Goal: Task Accomplishment & Management: Manage account settings

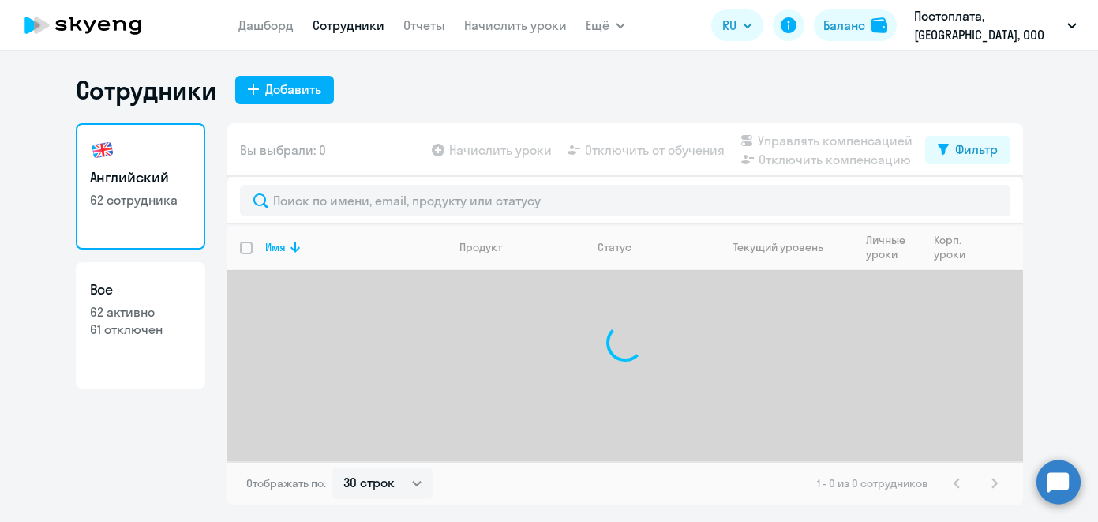
select select "30"
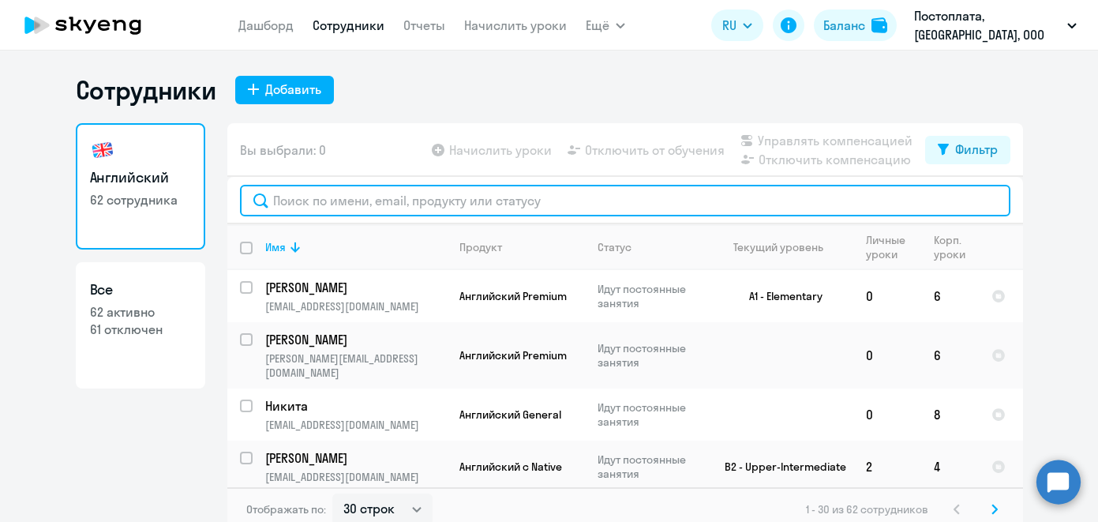
click at [400, 213] on input "text" at bounding box center [625, 201] width 770 height 32
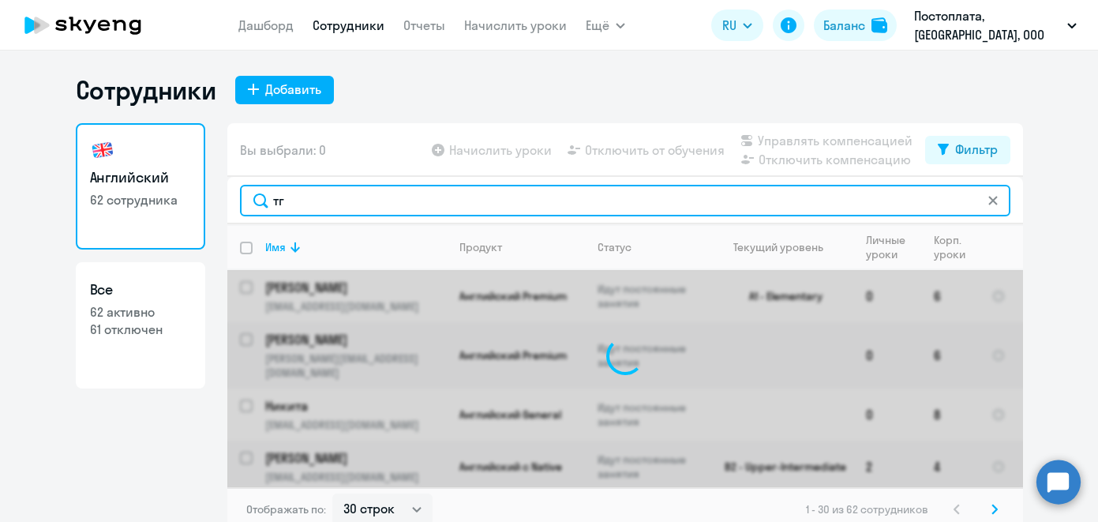
type input "т"
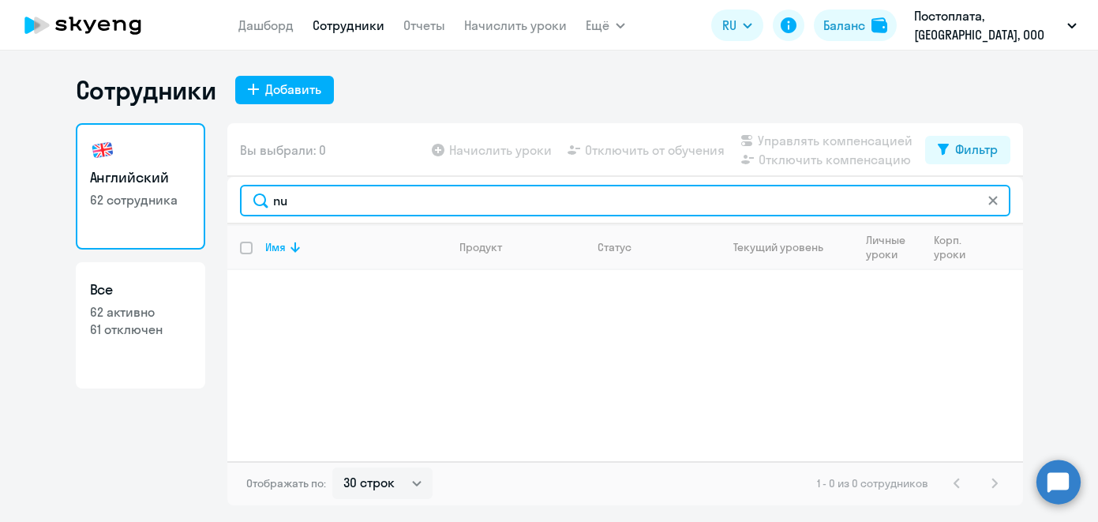
type input "n"
drag, startPoint x: 326, startPoint y: 195, endPoint x: 223, endPoint y: 194, distance: 102.6
click at [224, 194] on div "Английский 62 сотрудника Все 62 активно 61 отключен Вы выбрали: 0 Начислить уро…" at bounding box center [549, 314] width 947 height 382
paste input "-genius"
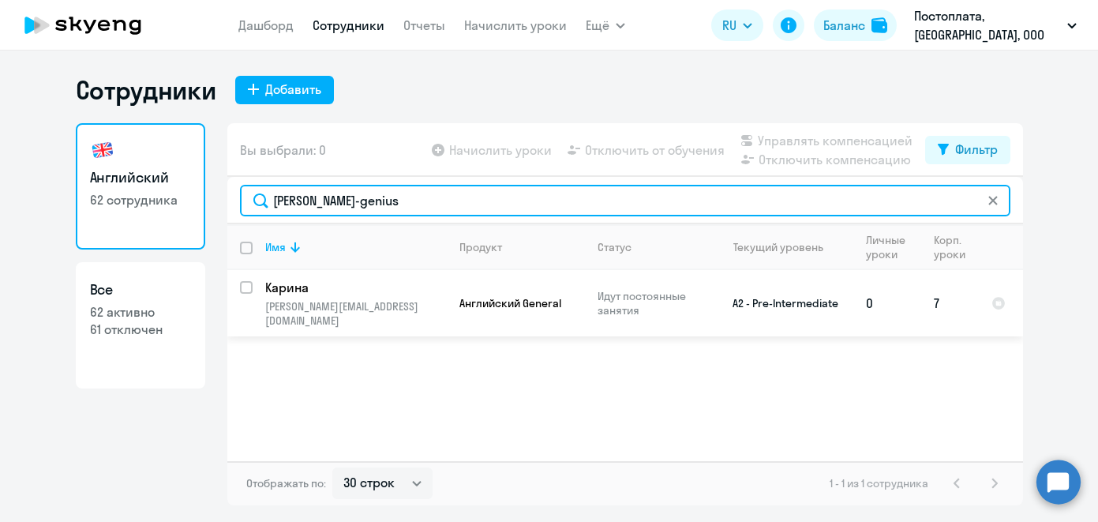
type input "[PERSON_NAME]-genius"
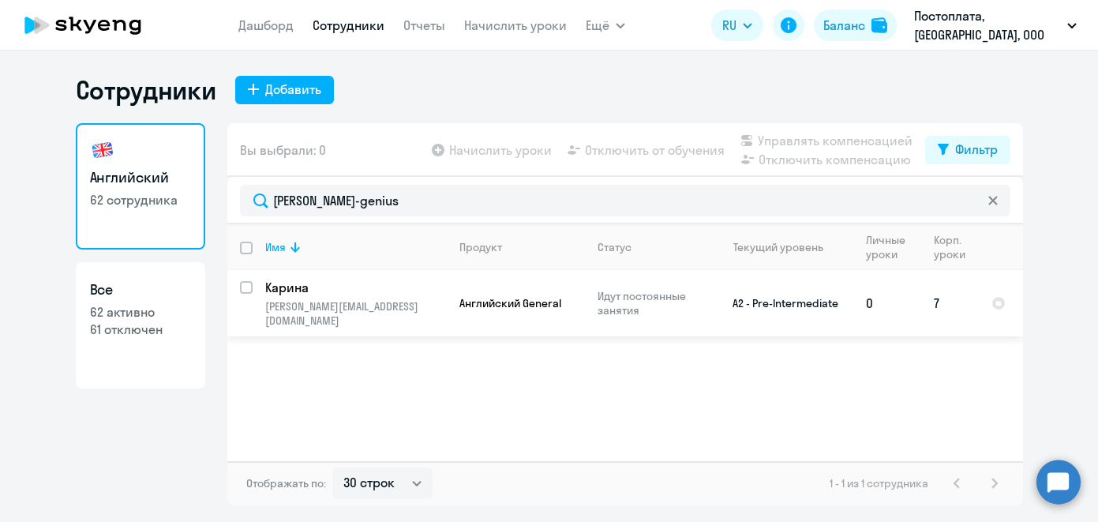
click at [240, 285] on input "select row 15920243" at bounding box center [256, 297] width 32 height 32
checkbox input "true"
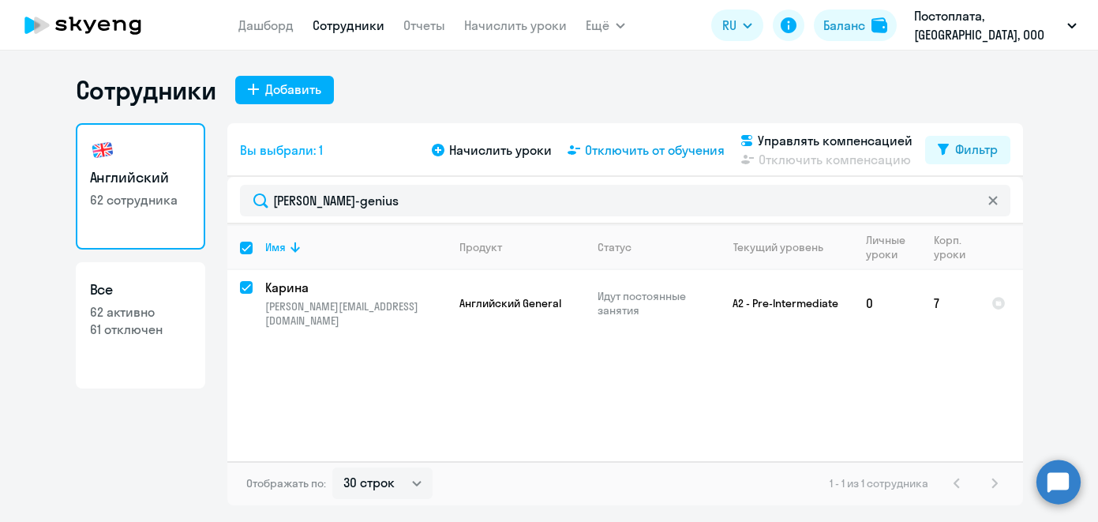
click at [663, 155] on span "Отключить от обучения" at bounding box center [655, 150] width 140 height 19
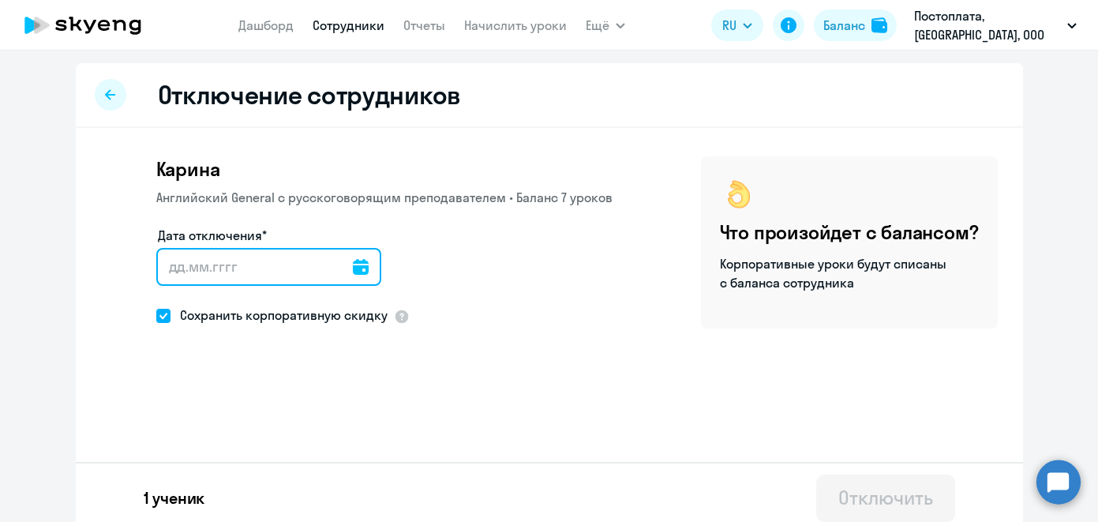
click at [330, 261] on input "Дата отключения*" at bounding box center [268, 267] width 225 height 38
click at [365, 272] on icon at bounding box center [361, 267] width 16 height 16
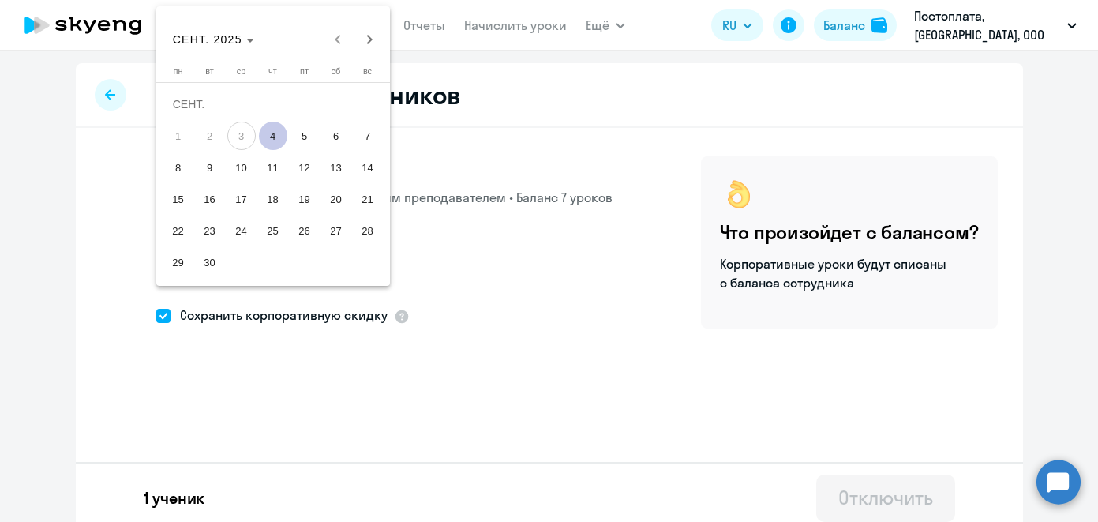
click at [213, 264] on span "30" at bounding box center [210, 262] width 28 height 28
type input "[DATE]"
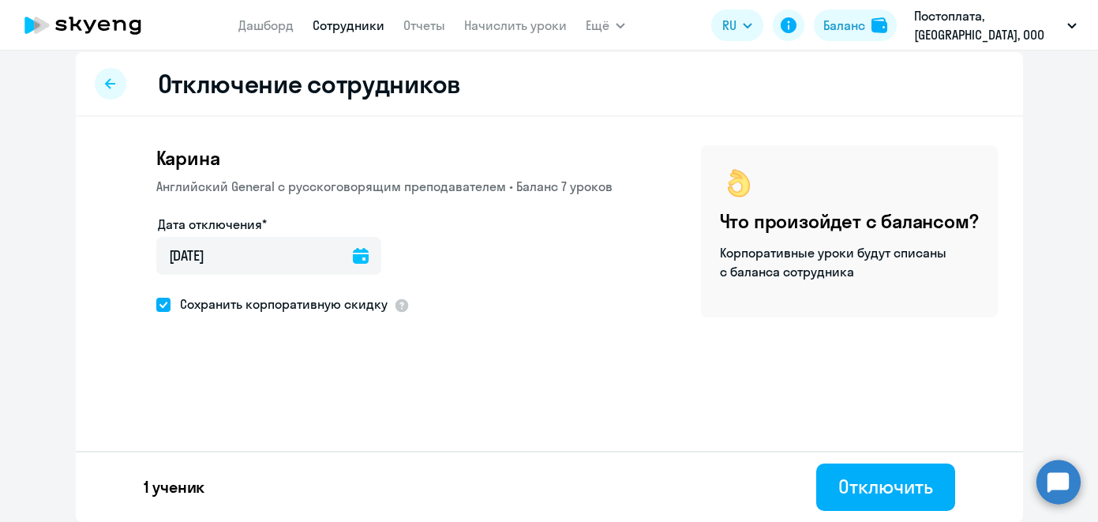
scroll to position [11, 0]
click at [365, 260] on icon at bounding box center [361, 256] width 16 height 16
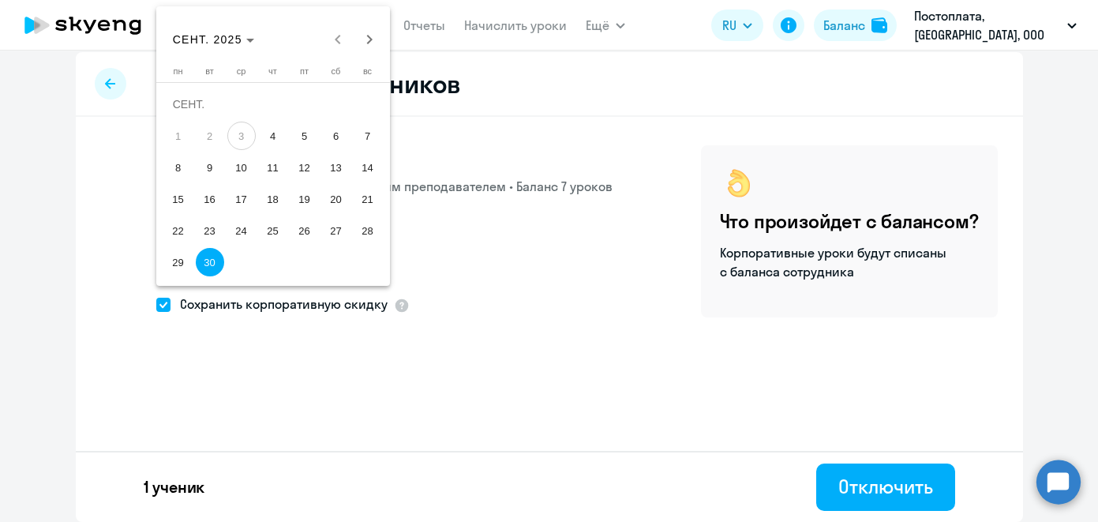
click at [515, 269] on div at bounding box center [549, 261] width 1098 height 522
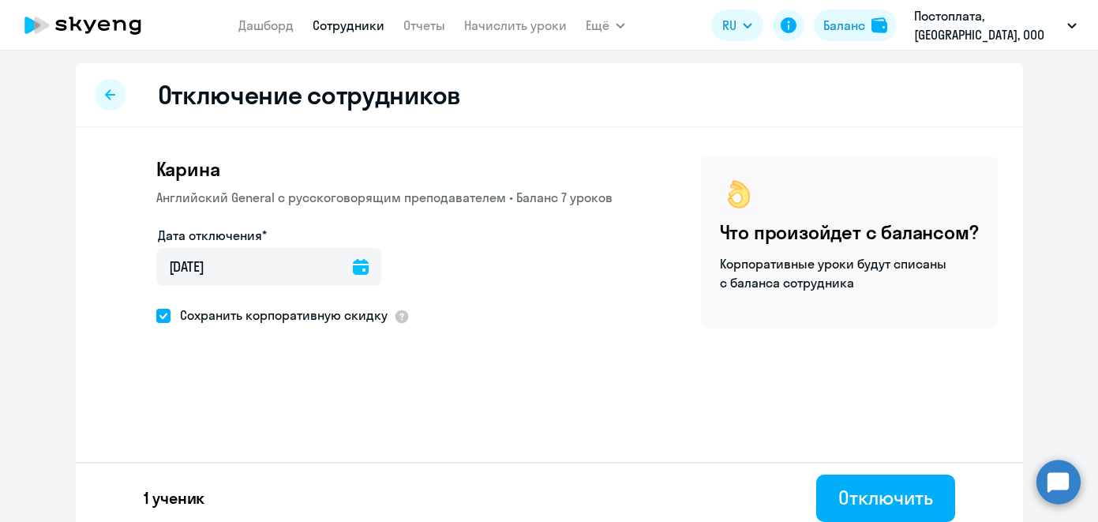
scroll to position [0, 0]
click at [367, 270] on icon at bounding box center [361, 267] width 16 height 16
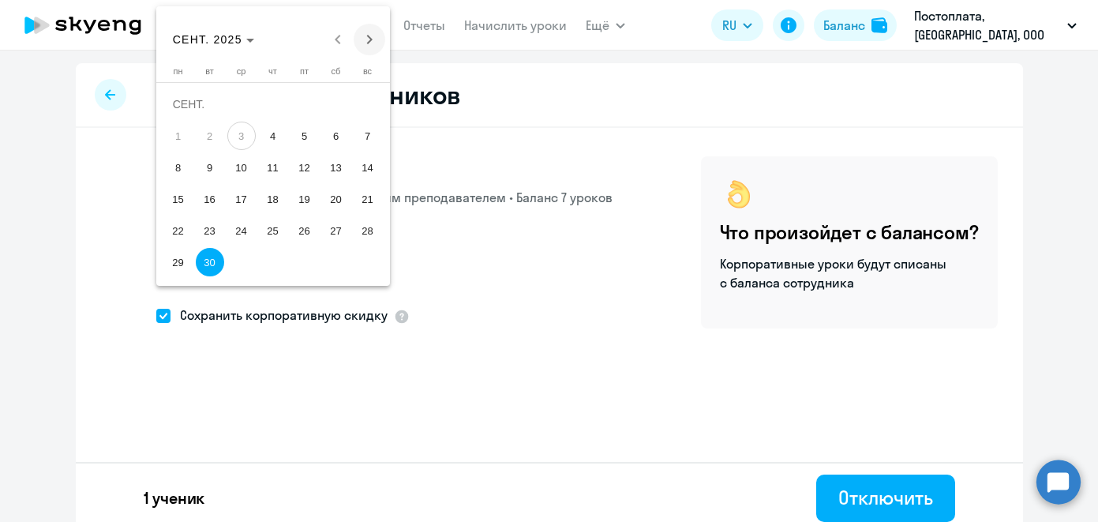
click at [379, 46] on span "Next month" at bounding box center [370, 40] width 32 height 32
click at [238, 136] on span "1" at bounding box center [241, 136] width 28 height 28
type input "[DATE]"
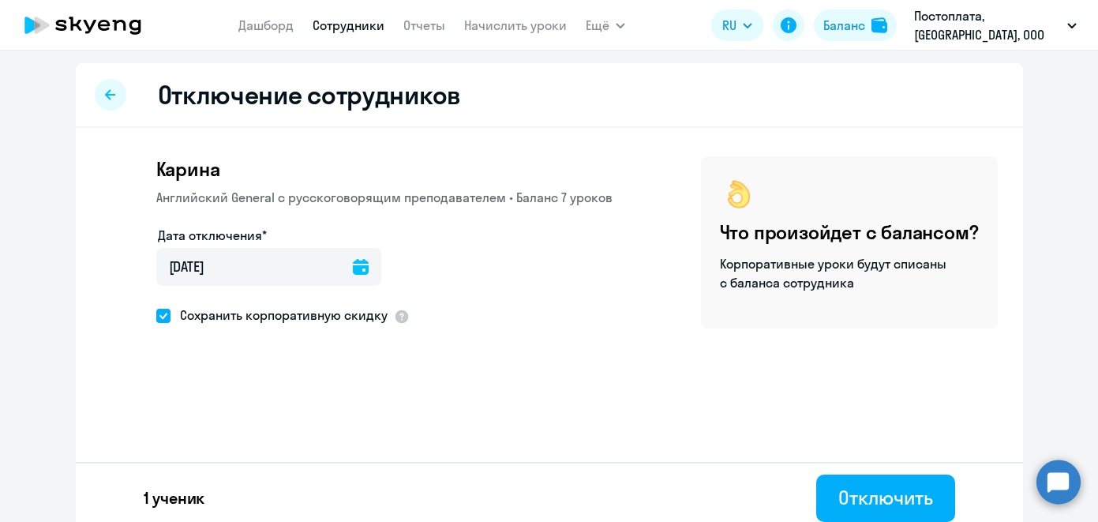
click at [494, 268] on div "Дата отключения* [DATE] [DATE]" at bounding box center [384, 265] width 456 height 79
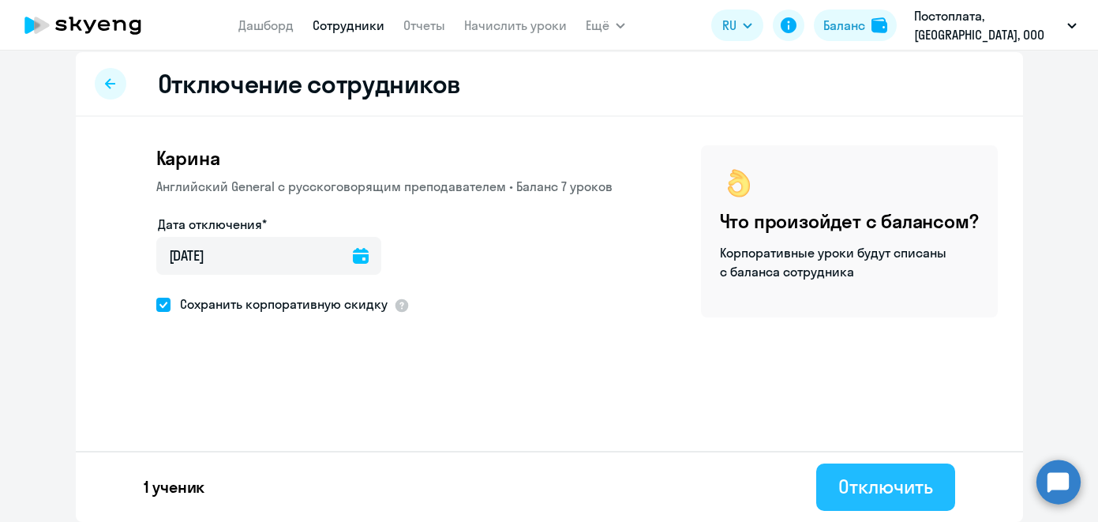
scroll to position [11, 0]
click at [875, 495] on div "Отключить" at bounding box center [885, 486] width 94 height 25
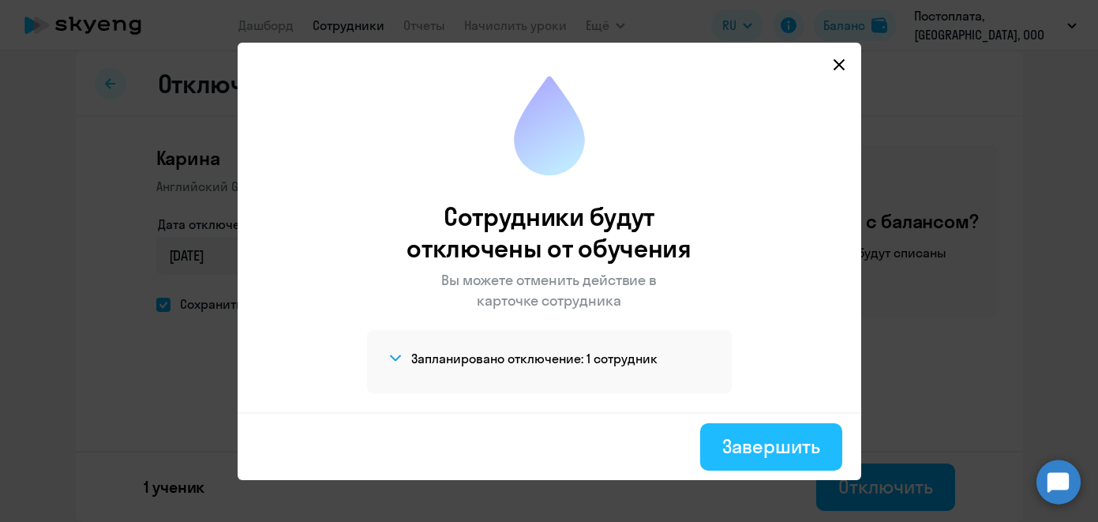
click at [764, 453] on div "Завершить" at bounding box center [770, 445] width 97 height 25
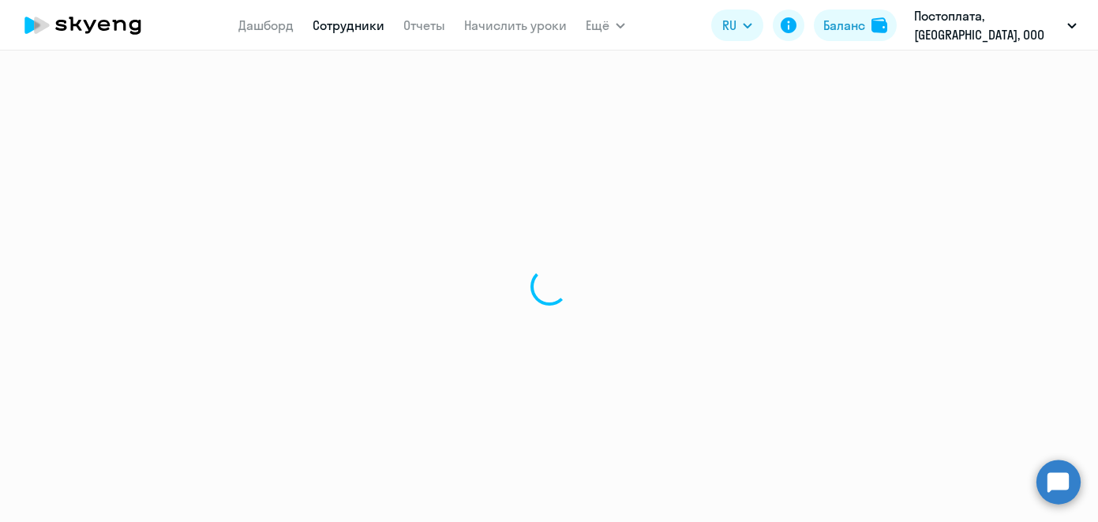
select select "30"
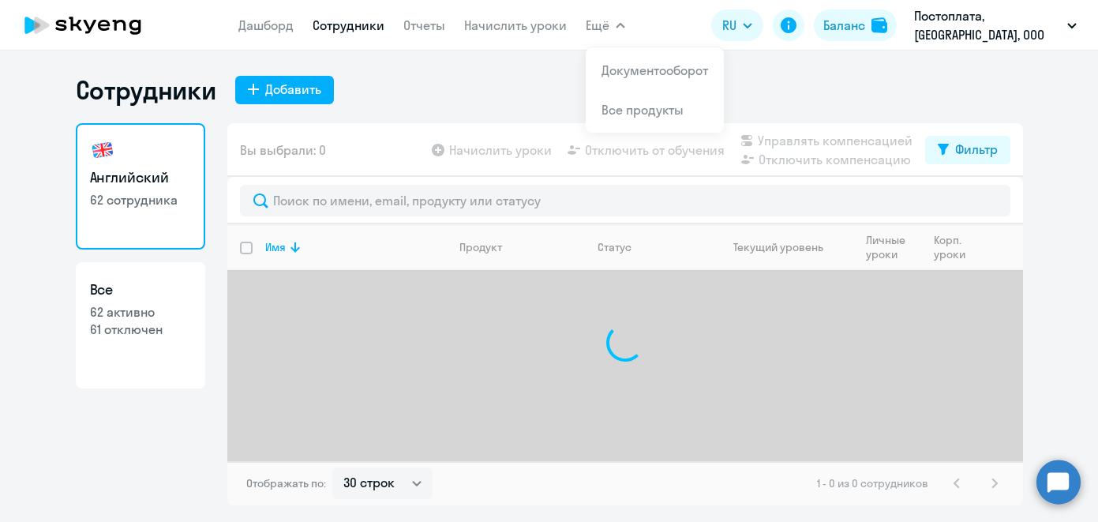
click at [625, 39] on button "Ещё" at bounding box center [605, 25] width 39 height 32
click at [609, 23] on span "Ещё" at bounding box center [598, 25] width 24 height 19
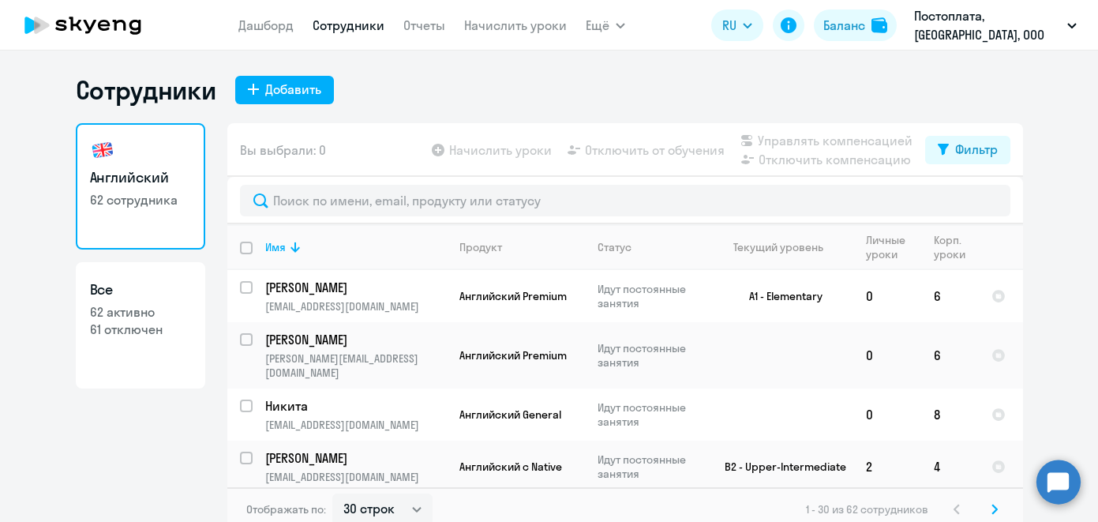
click at [547, 58] on div "Сотрудники Добавить Английский 62 сотрудника Все 62 активно 61 отключен Вы выбр…" at bounding box center [549, 286] width 1098 height 471
click at [547, 38] on nav "[PERSON_NAME] Отчеты Начислить уроки" at bounding box center [402, 25] width 328 height 32
click at [531, 24] on link "Начислить уроки" at bounding box center [515, 25] width 103 height 16
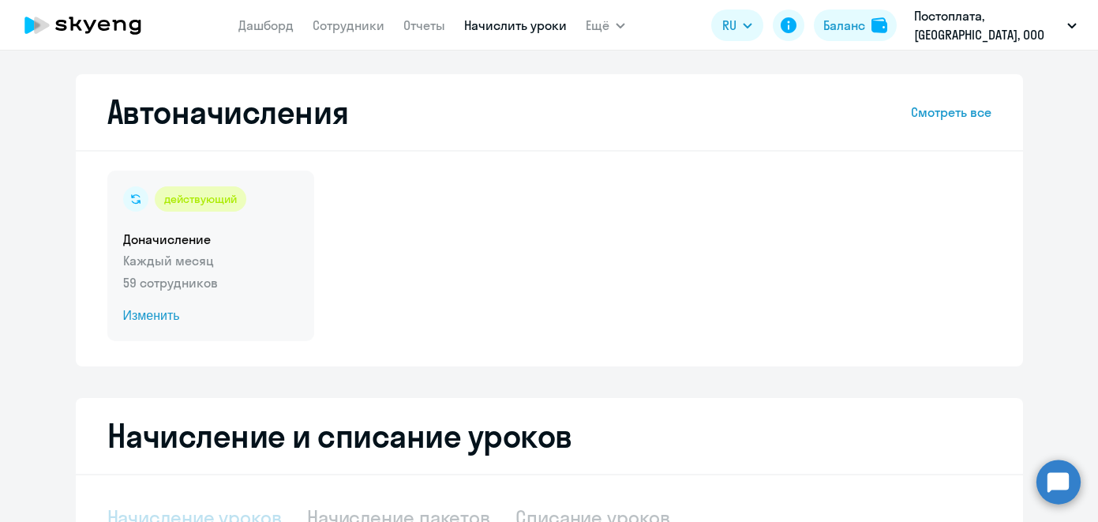
click at [176, 273] on div "действующий Доначисление Каждый месяц 59 сотрудников Изменить" at bounding box center [210, 255] width 207 height 170
select select "10"
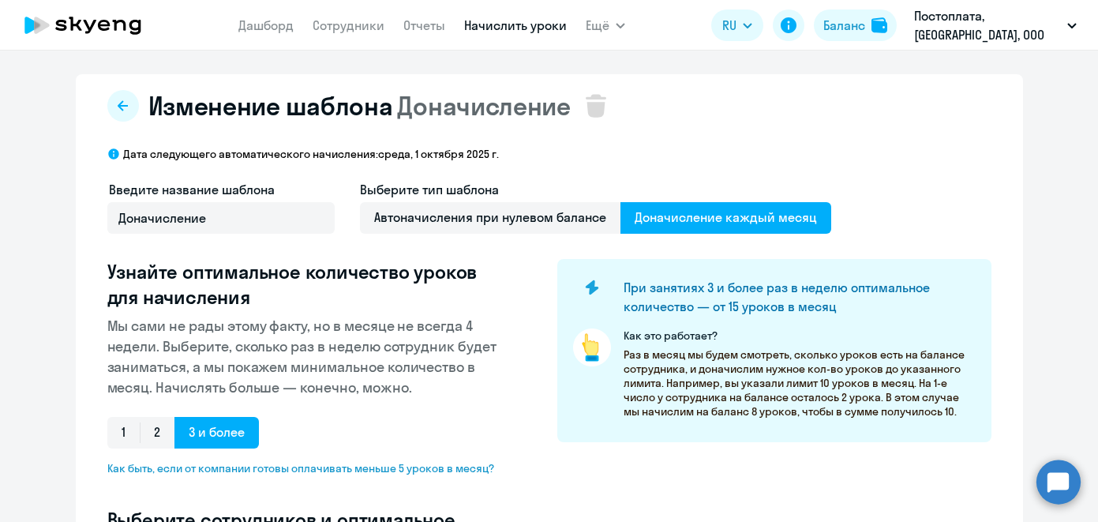
select select "10"
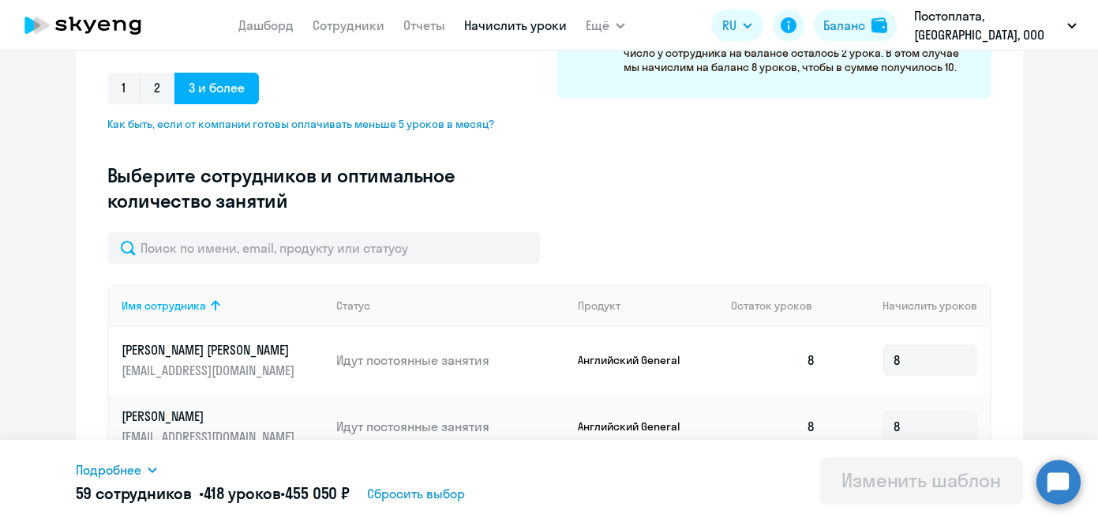
scroll to position [354, 0]
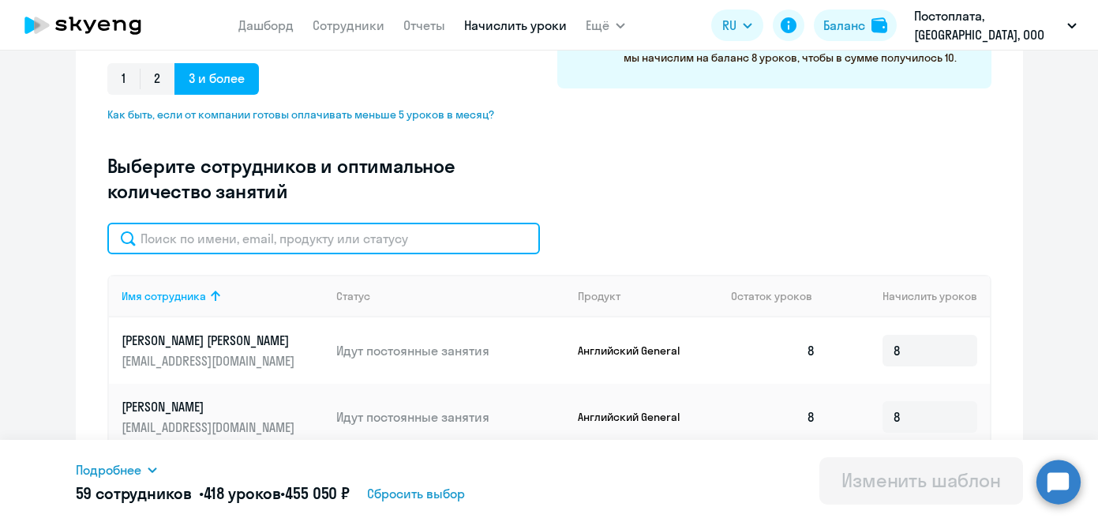
paste input "[PERSON_NAME]-genius"
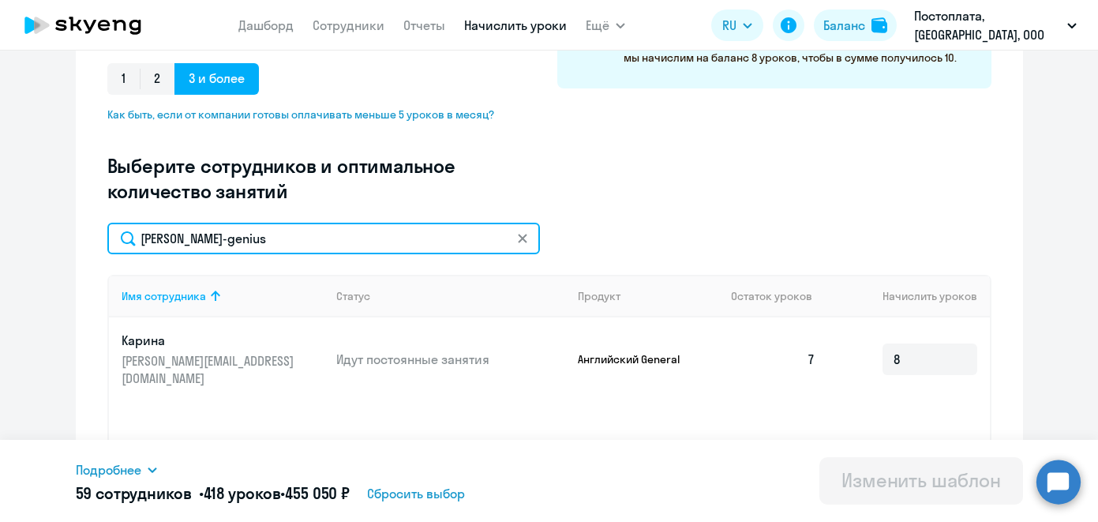
type input "[PERSON_NAME]-genius"
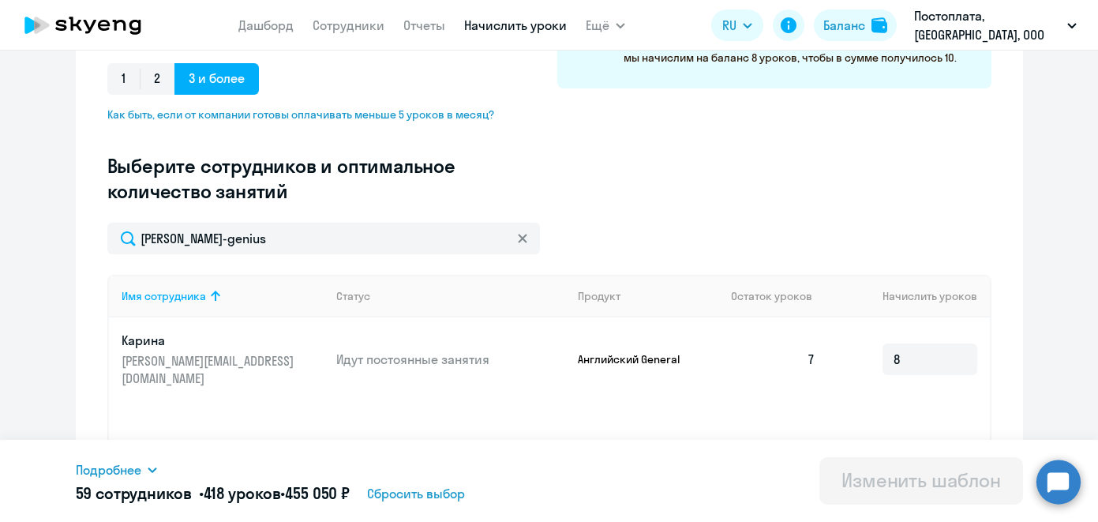
click at [105, 338] on div "Изменение шаблона Доначисление Дата следующего автоматического начисления: [DAT…" at bounding box center [549, 151] width 947 height 860
drag, startPoint x: 957, startPoint y: 349, endPoint x: 862, endPoint y: 349, distance: 95.5
click at [862, 349] on td "8" at bounding box center [908, 359] width 161 height 84
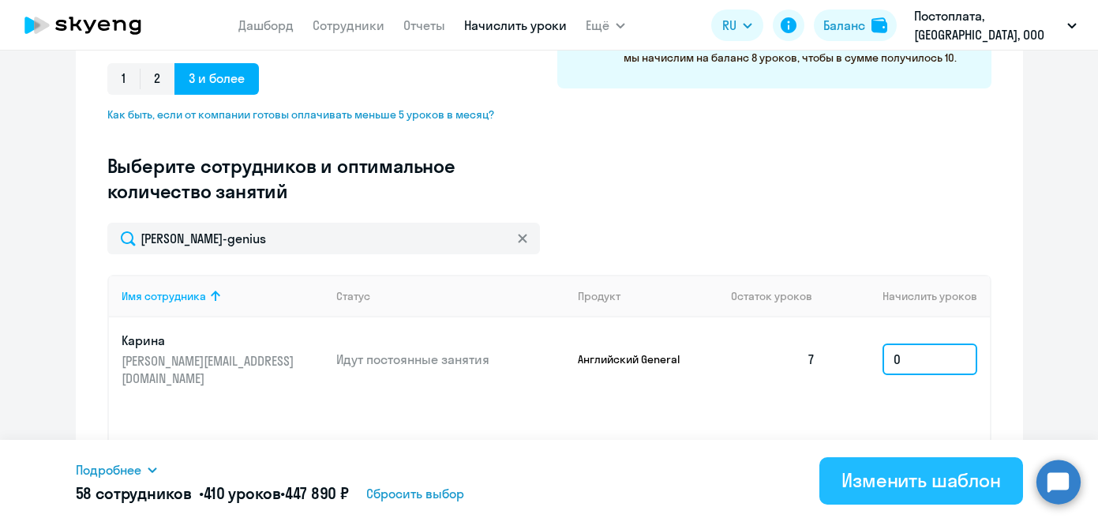
type input "0"
click at [895, 475] on div "Изменить шаблон" at bounding box center [920, 479] width 159 height 25
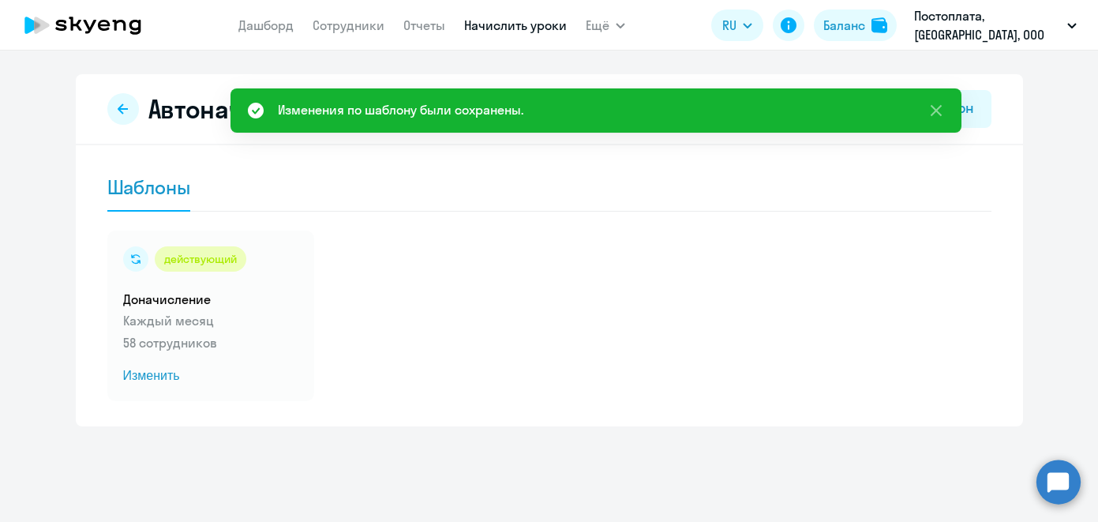
click at [88, 32] on icon at bounding box center [90, 26] width 13 height 13
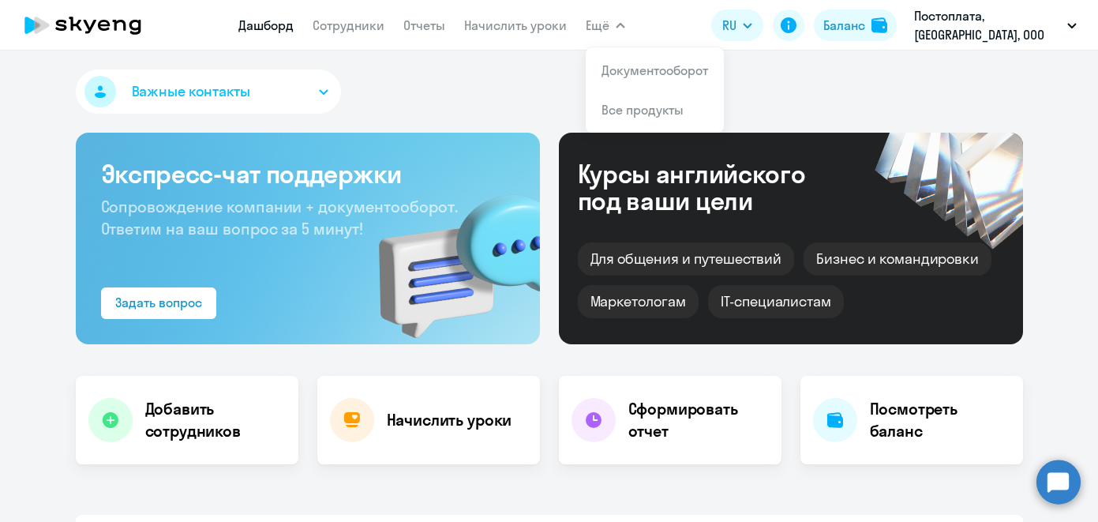
select select "30"
